Goal: Task Accomplishment & Management: Complete application form

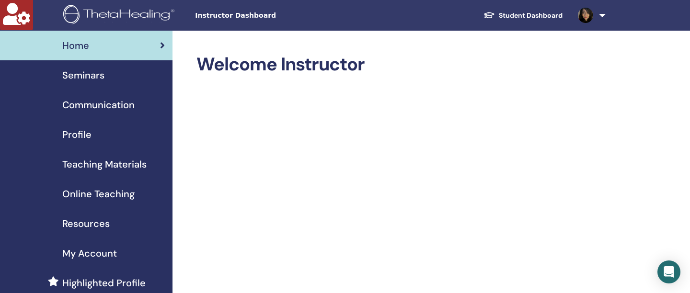
drag, startPoint x: 118, startPoint y: 195, endPoint x: 139, endPoint y: 191, distance: 21.9
click at [118, 195] on span "Online Teaching" at bounding box center [98, 194] width 72 height 14
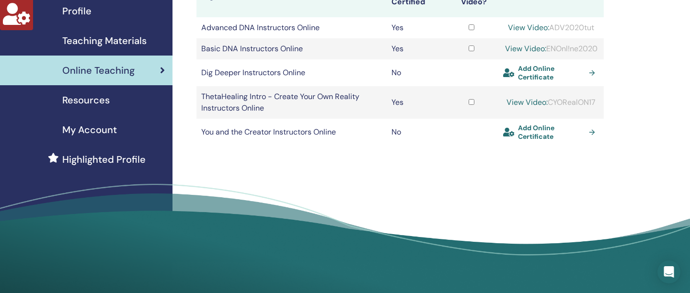
scroll to position [119, 0]
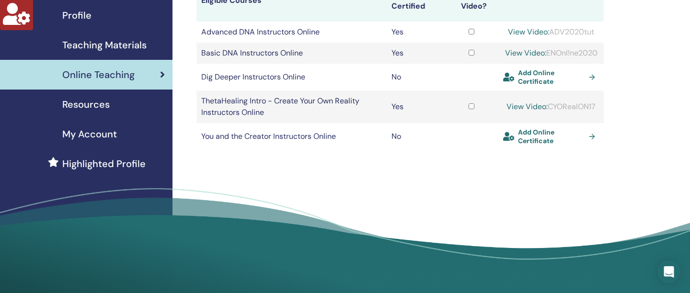
click at [140, 46] on span "Teaching Materials" at bounding box center [104, 45] width 84 height 14
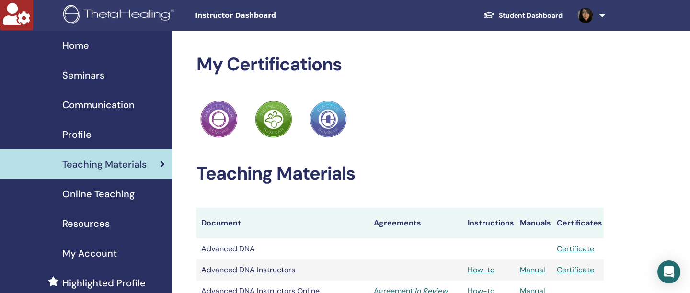
click at [94, 44] on div "Home" at bounding box center [86, 45] width 157 height 14
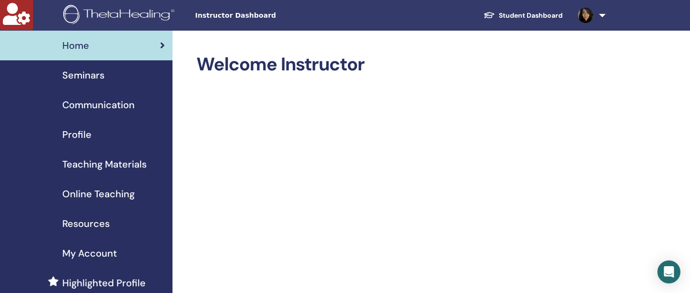
click at [110, 79] on div "Seminars" at bounding box center [86, 75] width 157 height 14
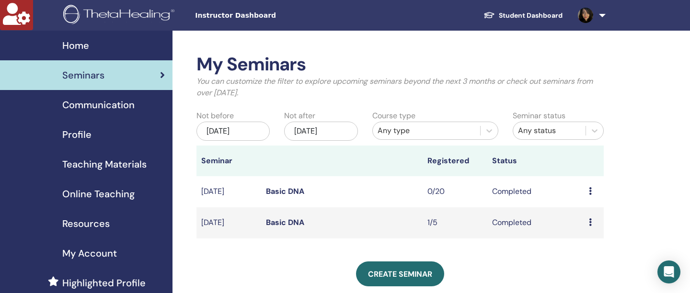
click at [419, 132] on div "Any type" at bounding box center [427, 131] width 98 height 12
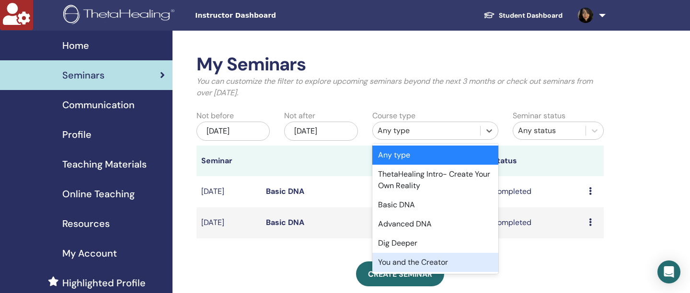
click at [310, 267] on div "Create seminar" at bounding box center [399, 274] width 407 height 25
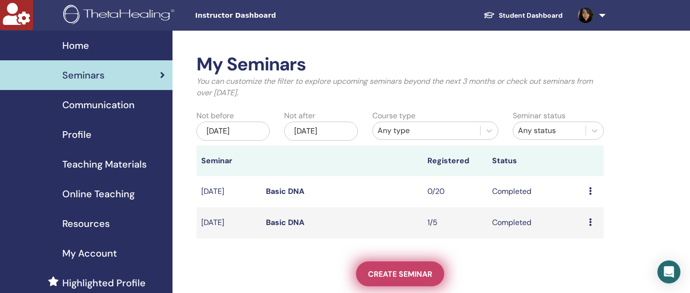
click at [392, 273] on span "Create seminar" at bounding box center [400, 274] width 64 height 10
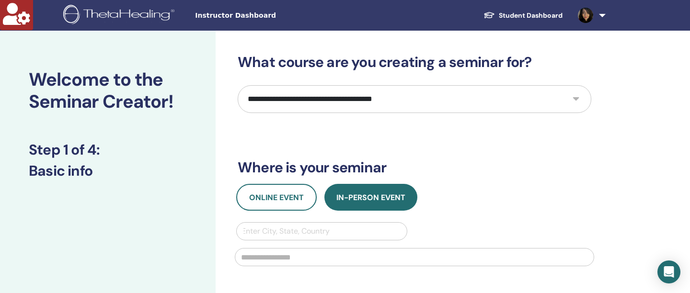
select select "*"
